Goal: Task Accomplishment & Management: Complete application form

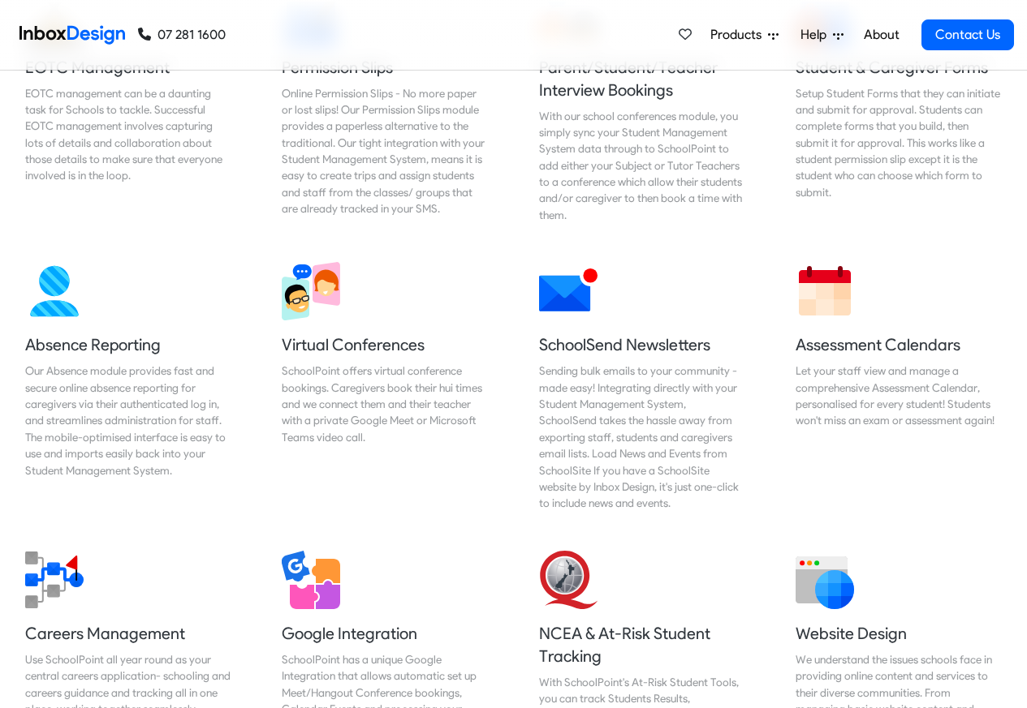
scroll to position [1767, 0]
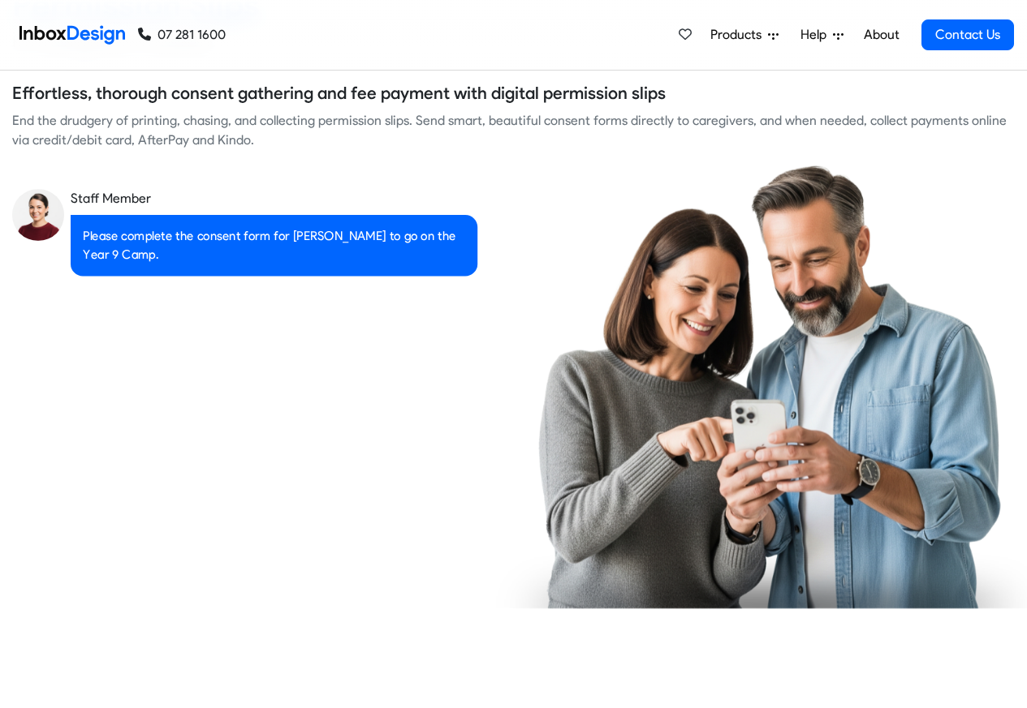
checkbox input "true"
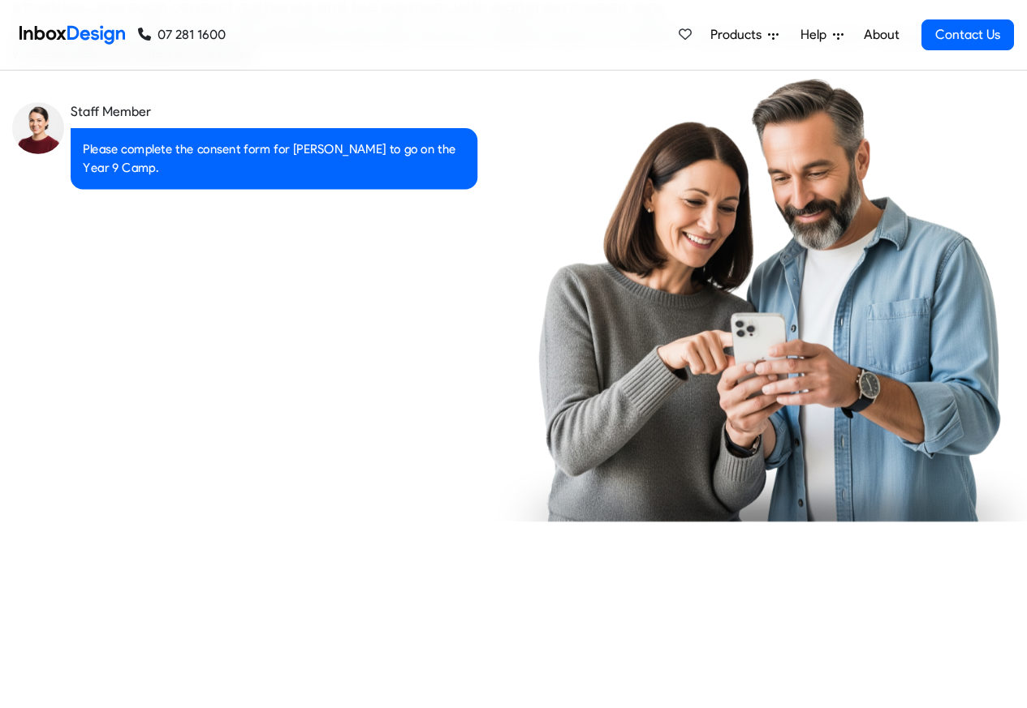
checkbox input "true"
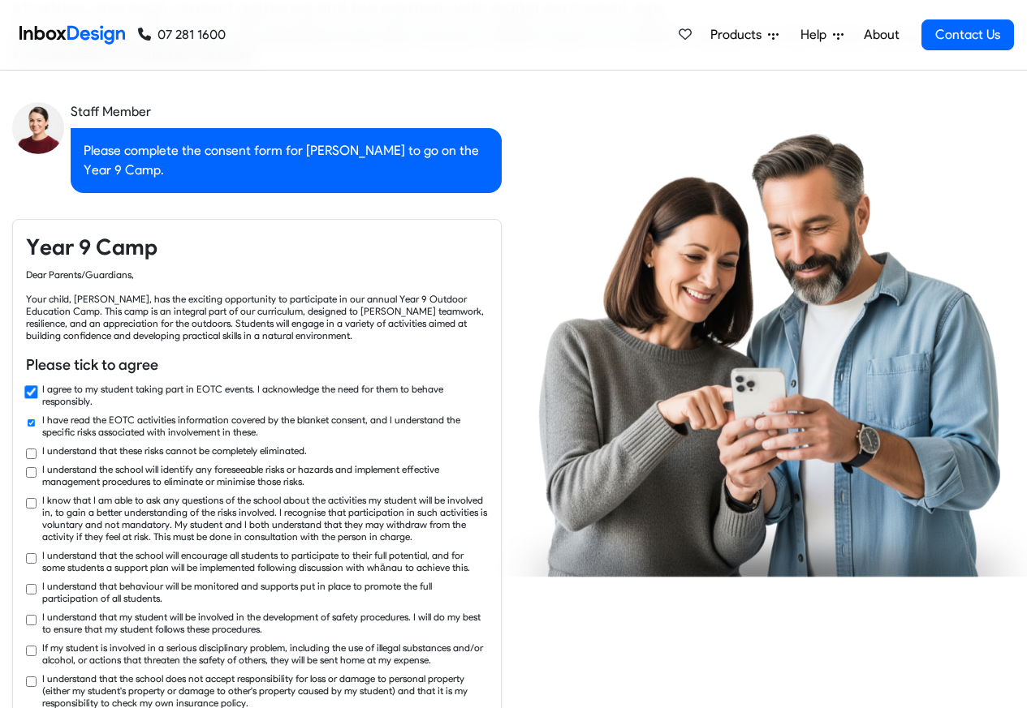
checkbox input "true"
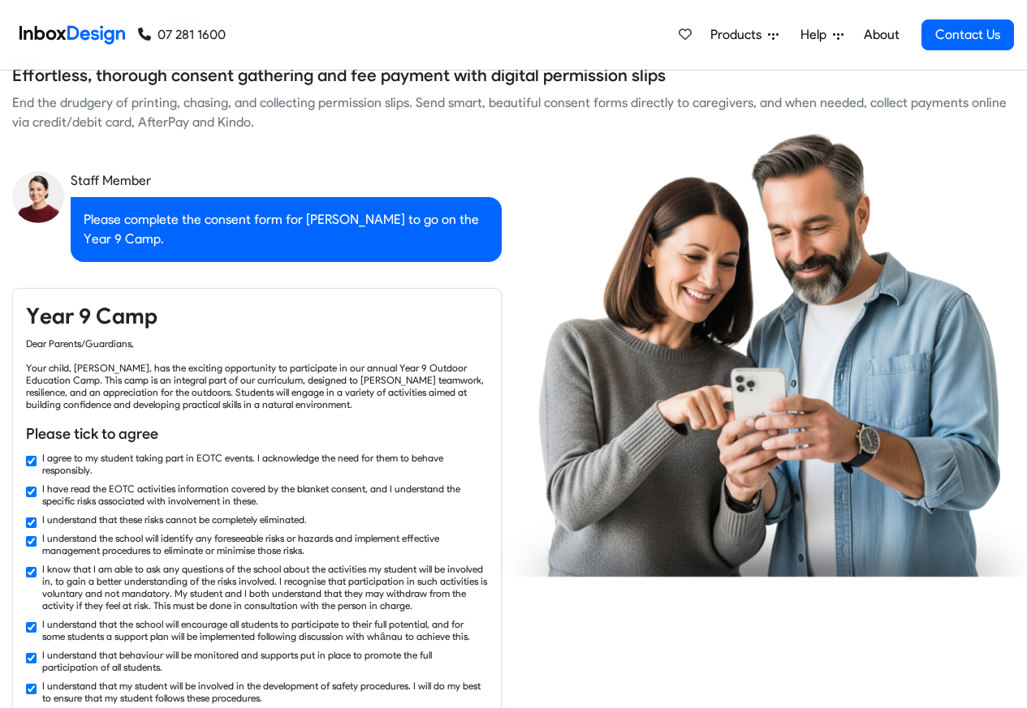
checkbox input "false"
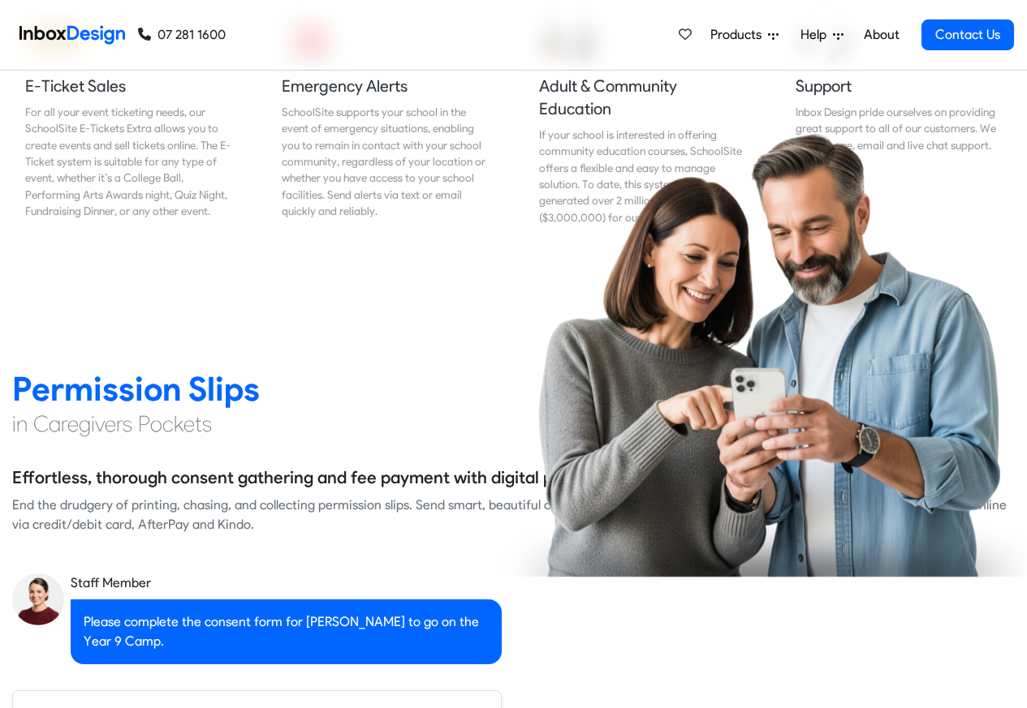
checkbox input "false"
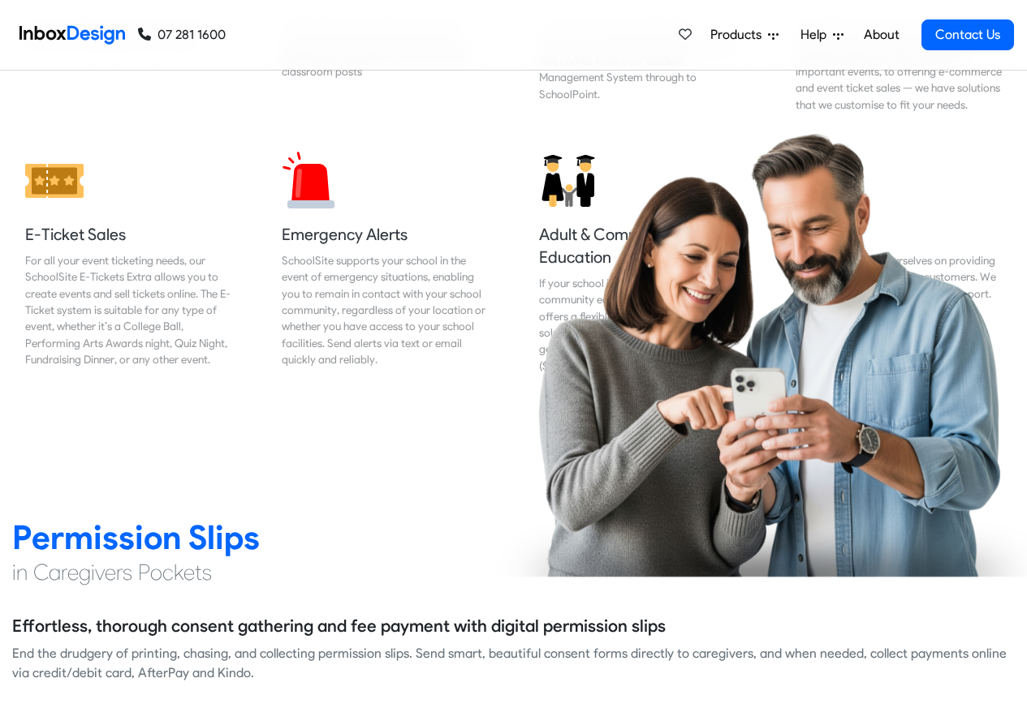
checkbox input "false"
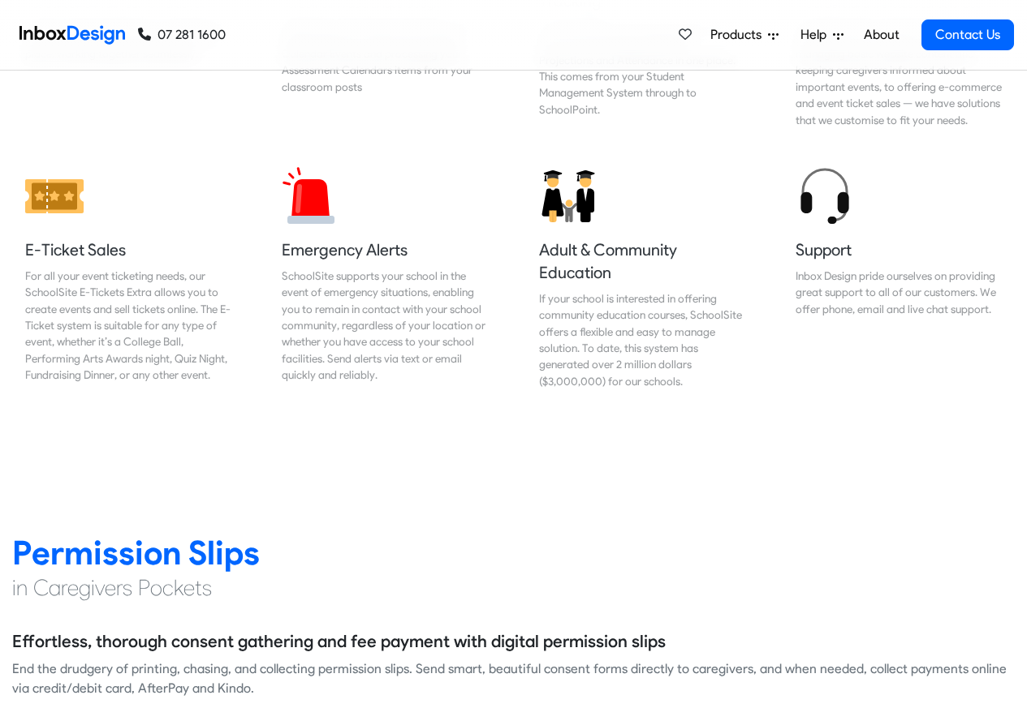
checkbox input "false"
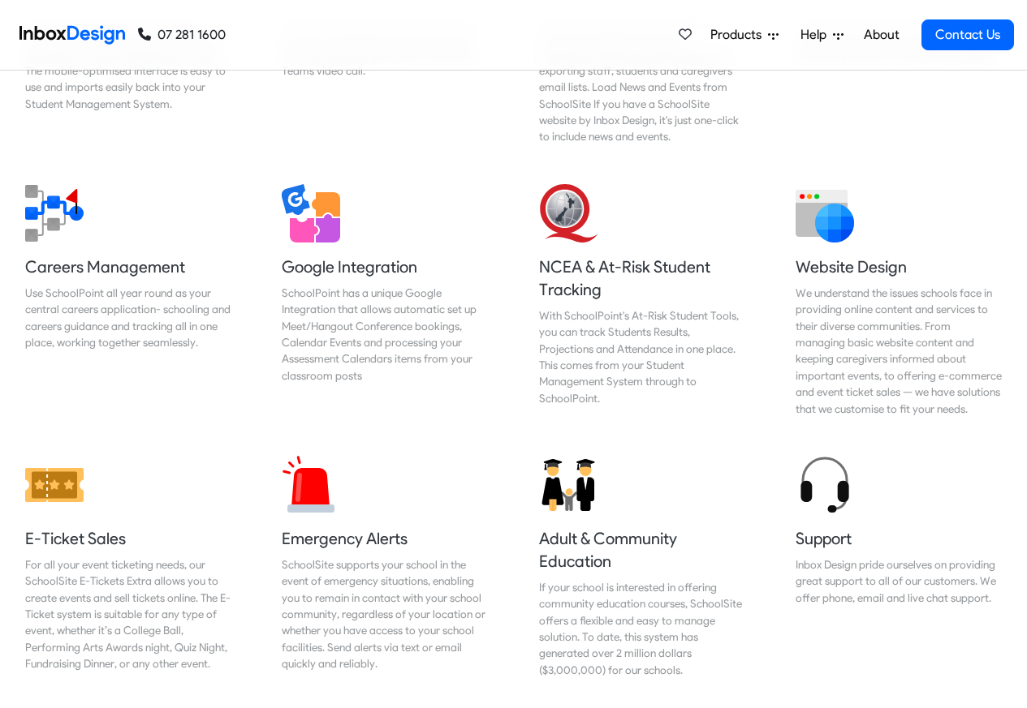
checkbox input "false"
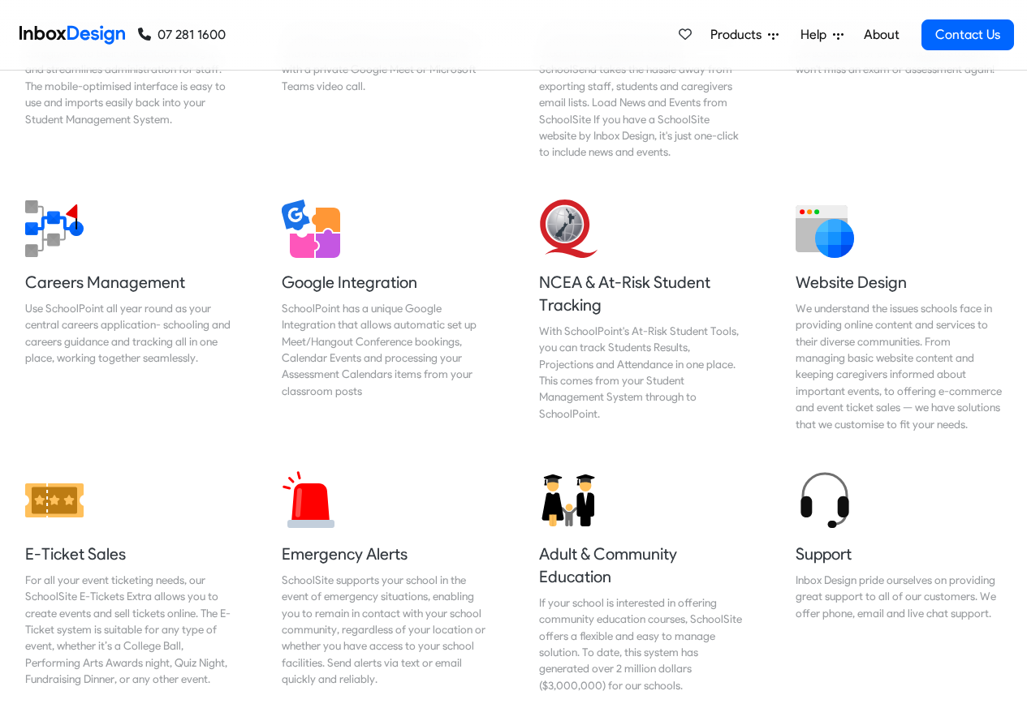
checkbox input "false"
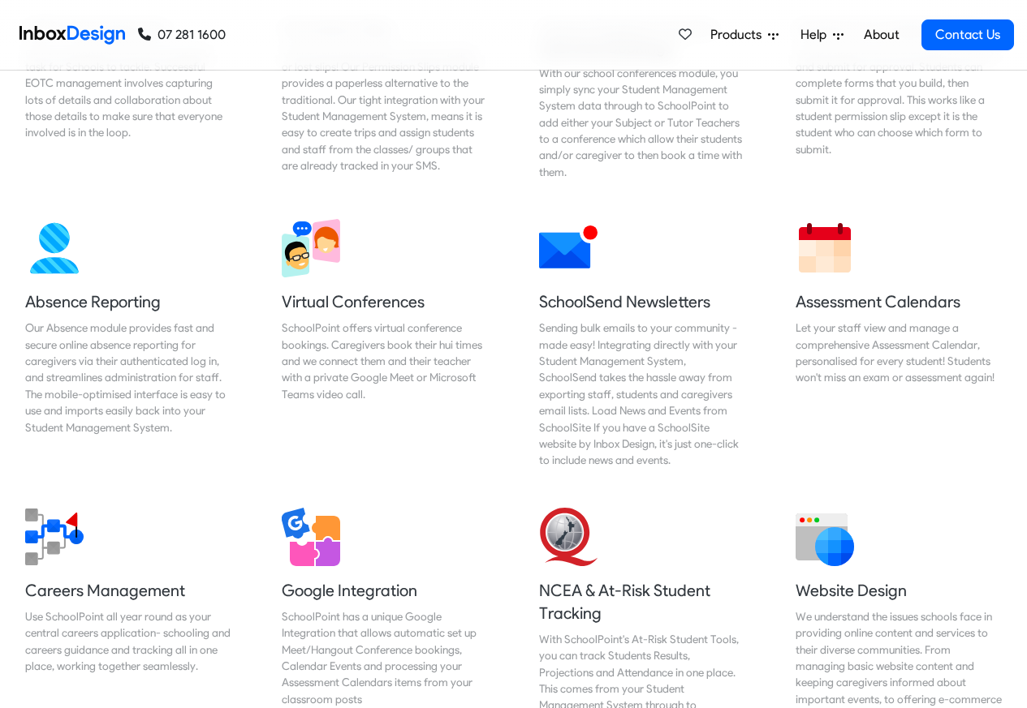
checkbox input "false"
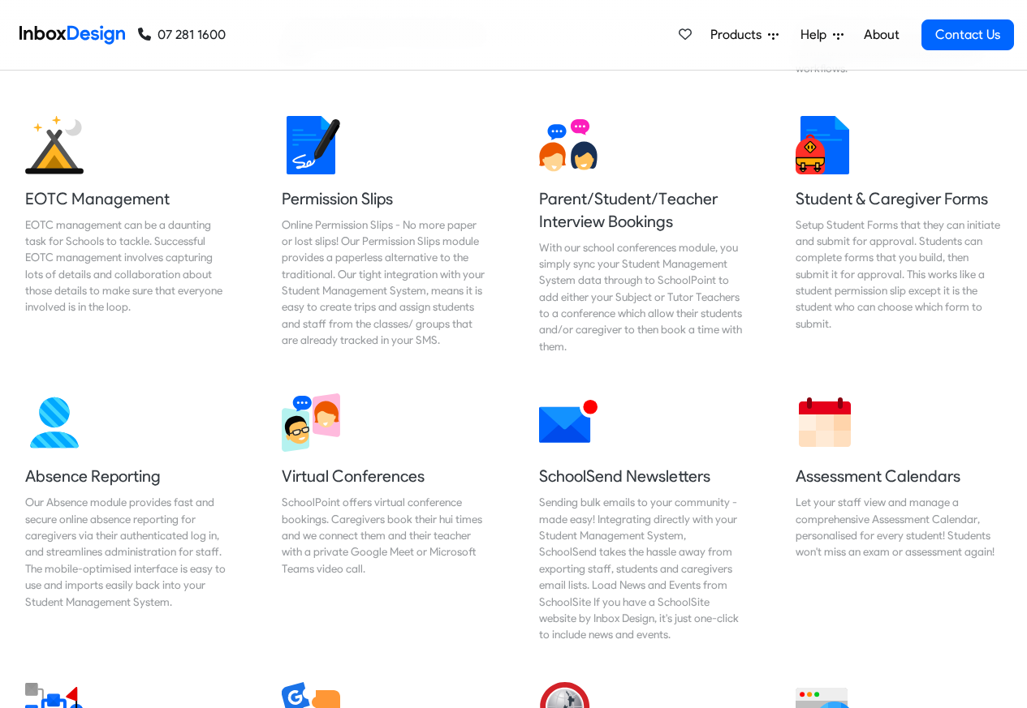
scroll to position [891, 0]
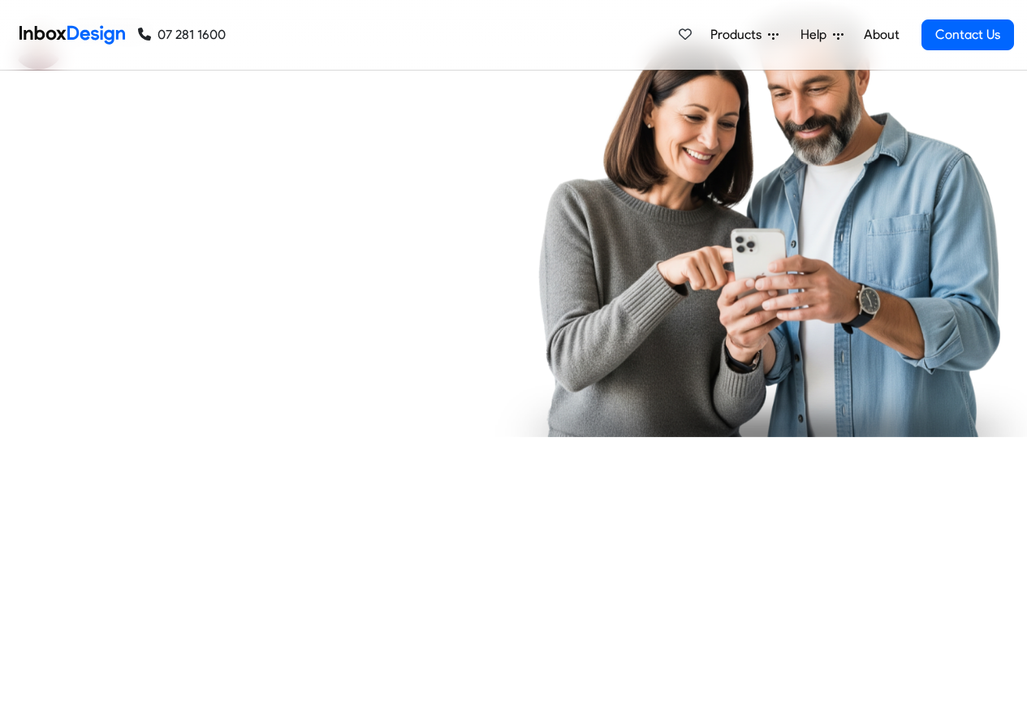
checkbox input "true"
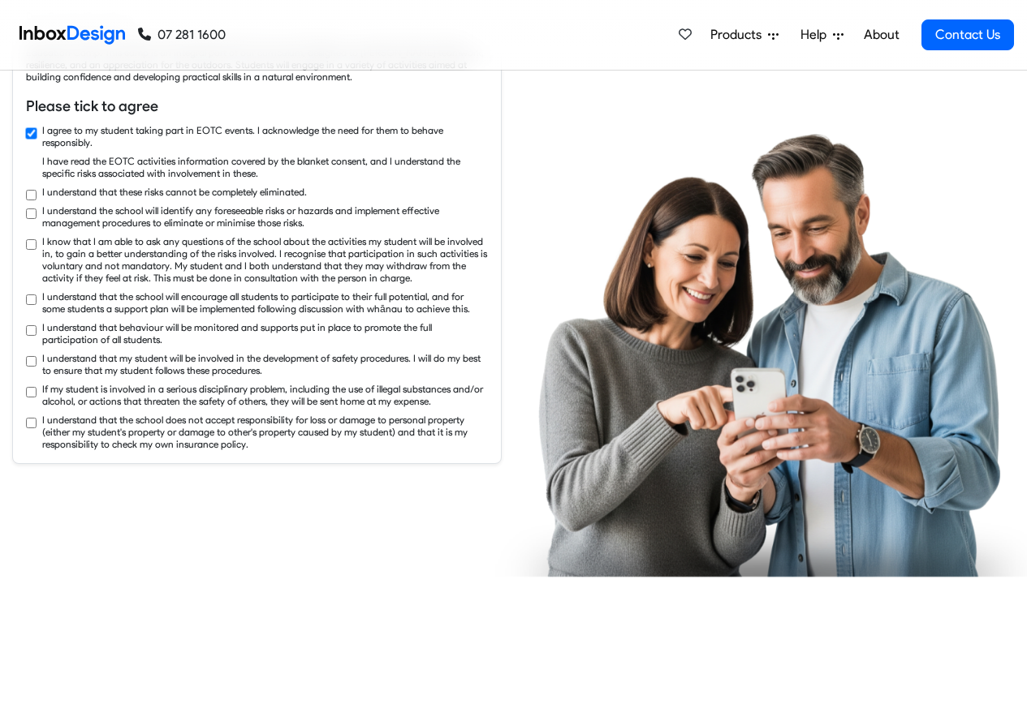
checkbox input "true"
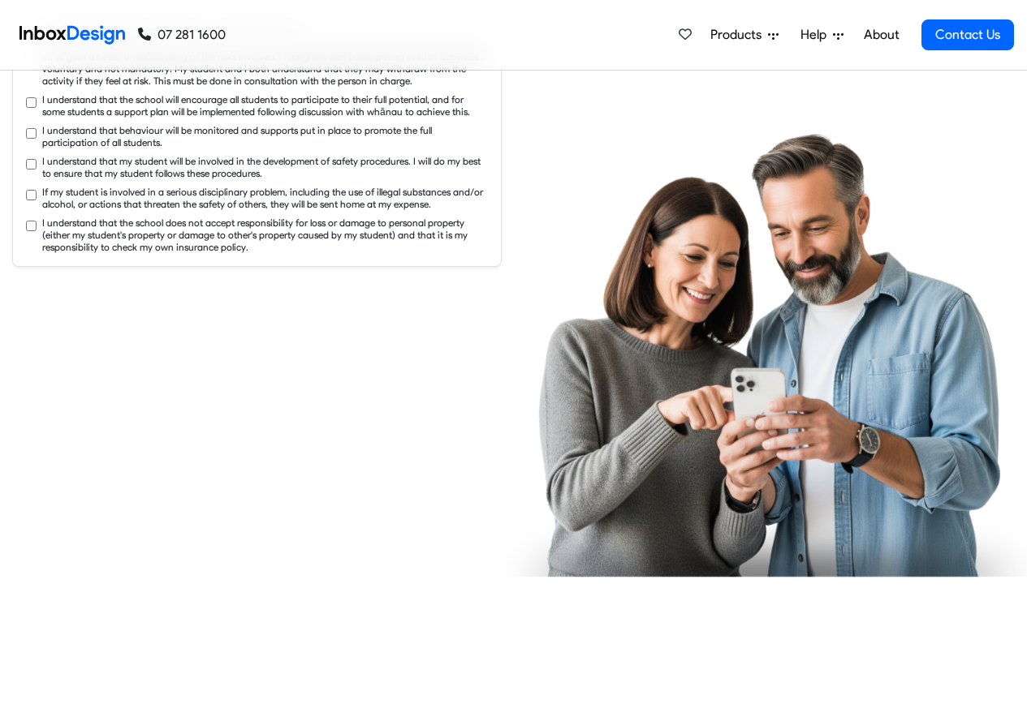
checkbox input "true"
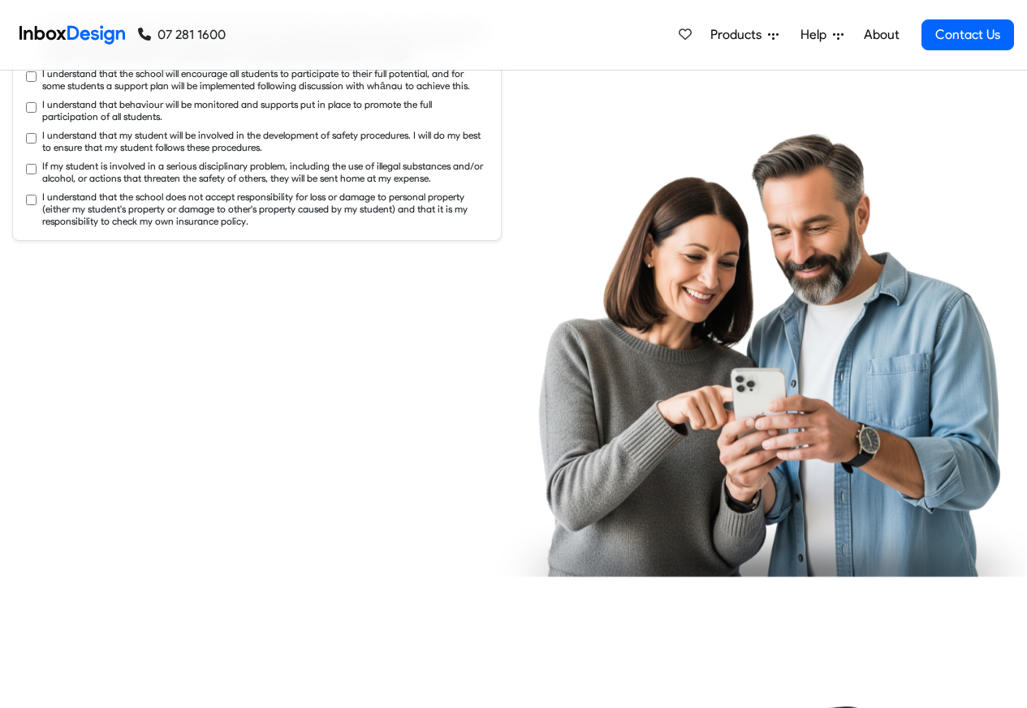
checkbox input "true"
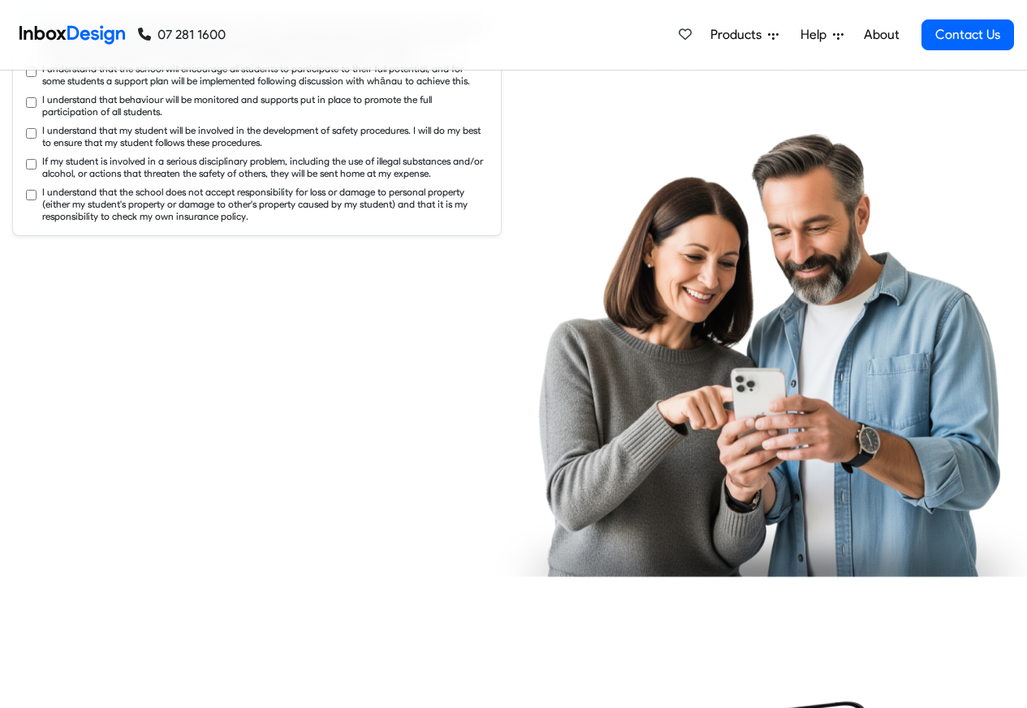
checkbox input "true"
